Goal: Task Accomplishment & Management: Complete application form

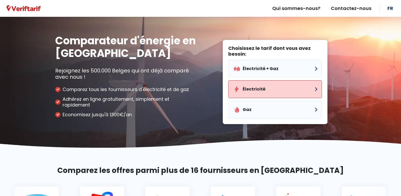
click at [256, 89] on button "Électricité" at bounding box center [275, 89] width 94 height 18
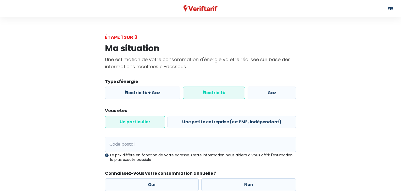
click at [214, 92] on label "Électricité" at bounding box center [214, 92] width 62 height 13
click at [214, 92] on input "Électricité" at bounding box center [214, 92] width 62 height 13
click at [126, 142] on input "Code postal" at bounding box center [200, 143] width 191 height 15
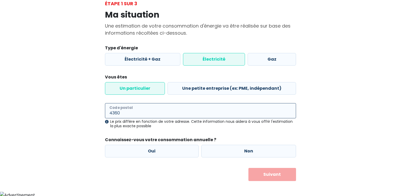
scroll to position [36, 0]
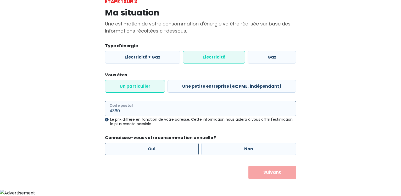
type input "4360"
click at [159, 149] on label "Oui" at bounding box center [152, 148] width 94 height 13
click at [159, 149] on input "Oui" at bounding box center [152, 148] width 94 height 13
radio input "true"
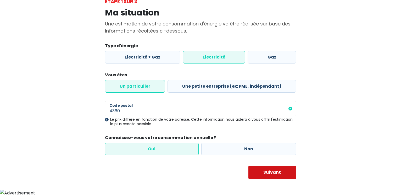
click at [273, 174] on button "Suivant" at bounding box center [273, 172] width 48 height 13
select select
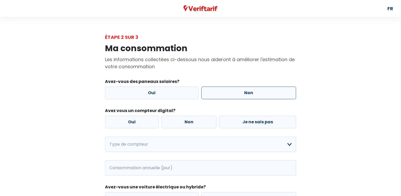
click at [238, 93] on label "Non" at bounding box center [248, 92] width 95 height 13
click at [238, 93] on input "Non" at bounding box center [248, 92] width 95 height 13
radio input "true"
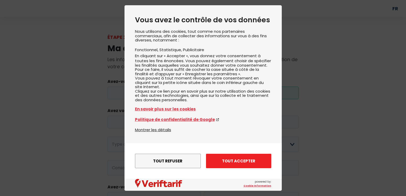
click at [229, 161] on button "Tout accepter" at bounding box center [238, 160] width 65 height 14
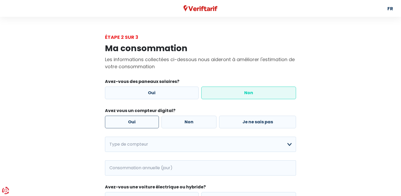
click at [141, 122] on label "Oui" at bounding box center [132, 121] width 54 height 13
click at [141, 122] on input "Oui" at bounding box center [132, 121] width 54 height 13
radio input "true"
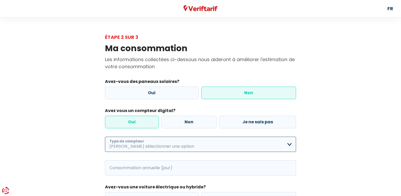
click at [105, 136] on select "Mono-horaire Bi-horaire Mono-horaire + exclusif nuit Bi-horaire + exclusif nuit…" at bounding box center [200, 143] width 191 height 15
select select "day_night_bi_hourly"
click option "Bi-horaire" at bounding box center [0, 0] width 0 height 0
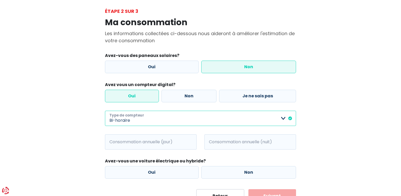
scroll to position [49, 0]
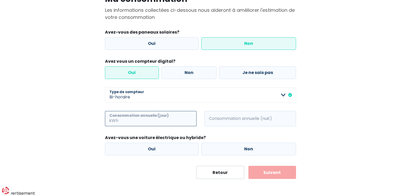
click at [129, 120] on input "Consommation annuelle (jour)" at bounding box center [157, 118] width 77 height 15
type input "2500"
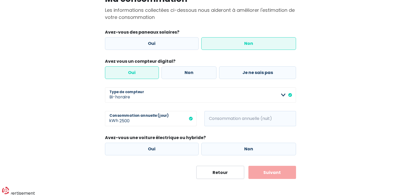
click at [218, 117] on span "kWh" at bounding box center [212, 118] width 14 height 15
click at [221, 115] on input "Consommation annuelle (nuit)" at bounding box center [257, 118] width 77 height 15
type input "3000"
click at [243, 151] on label "Non" at bounding box center [248, 148] width 95 height 13
click at [243, 151] on input "Non" at bounding box center [248, 148] width 95 height 13
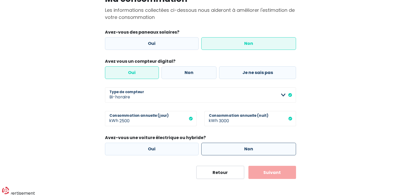
radio input "true"
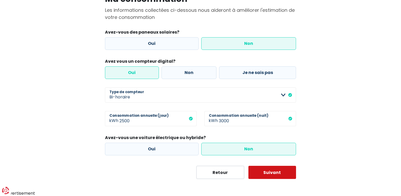
click at [274, 174] on button "Suivant" at bounding box center [273, 172] width 48 height 13
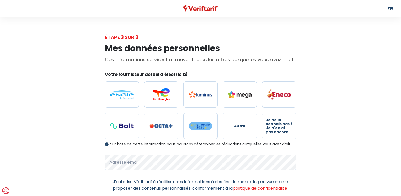
select select "day_night_bi_hourly"
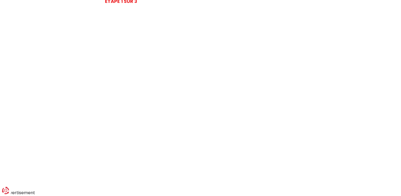
scroll to position [36, 0]
